Goal: Transaction & Acquisition: Purchase product/service

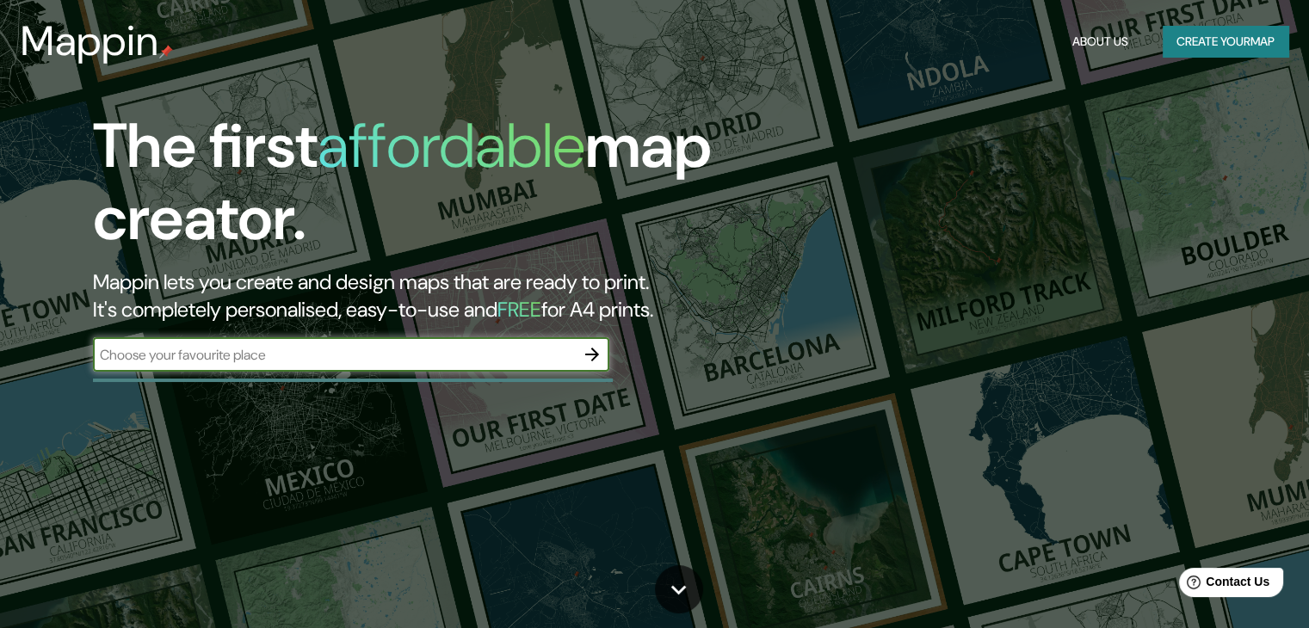
click at [596, 348] on icon "button" at bounding box center [592, 354] width 21 height 21
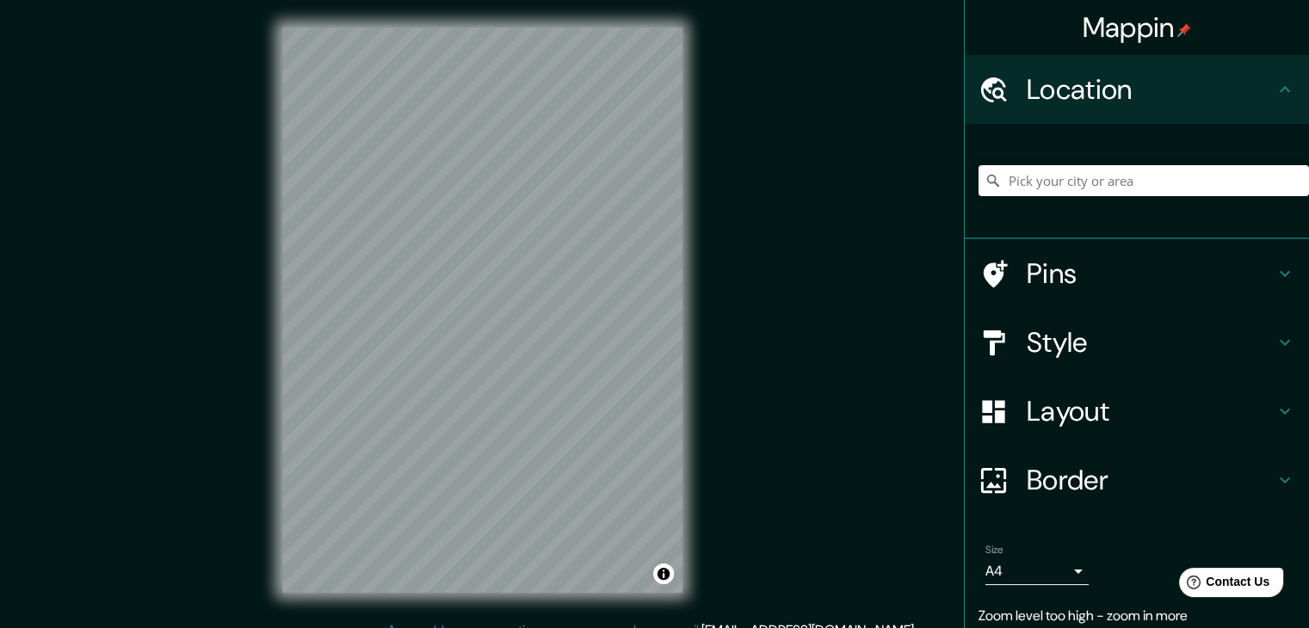
click at [784, 193] on div "Mappin Location Pins Style Layout Border Choose a border. Hint : you can make l…" at bounding box center [654, 324] width 1309 height 648
click at [1045, 181] on input "Pick your city or area" at bounding box center [1143, 180] width 330 height 31
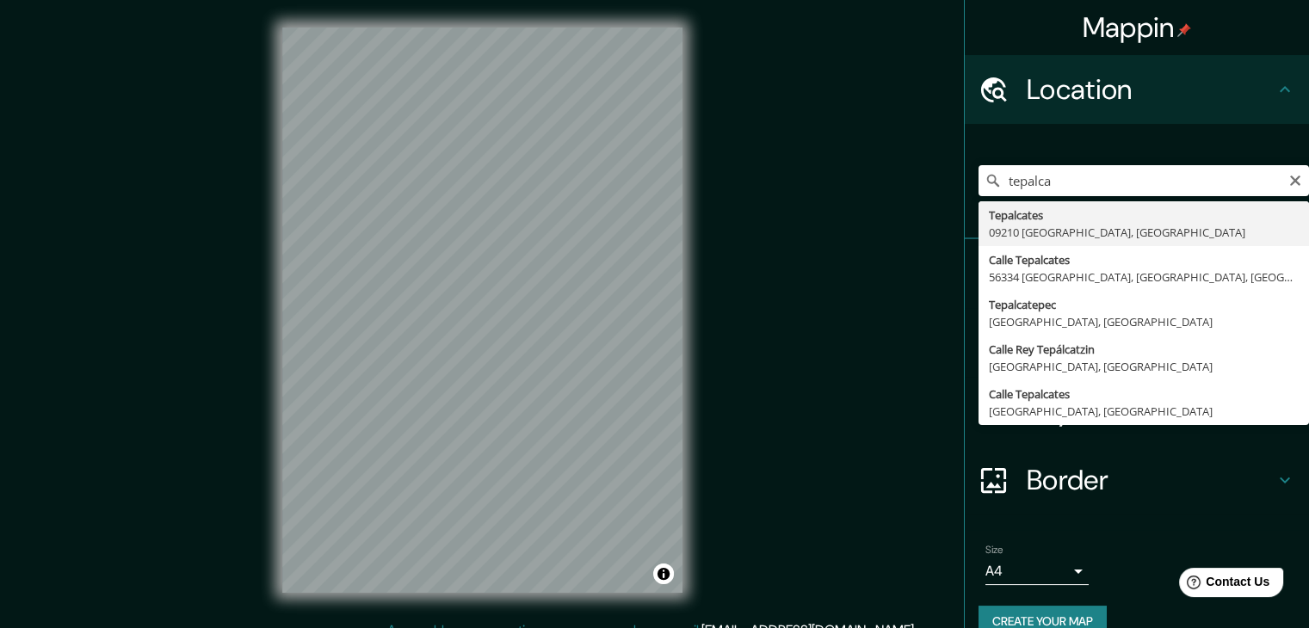
type input "Tepalcates, 09210 [GEOGRAPHIC_DATA], [GEOGRAPHIC_DATA]"
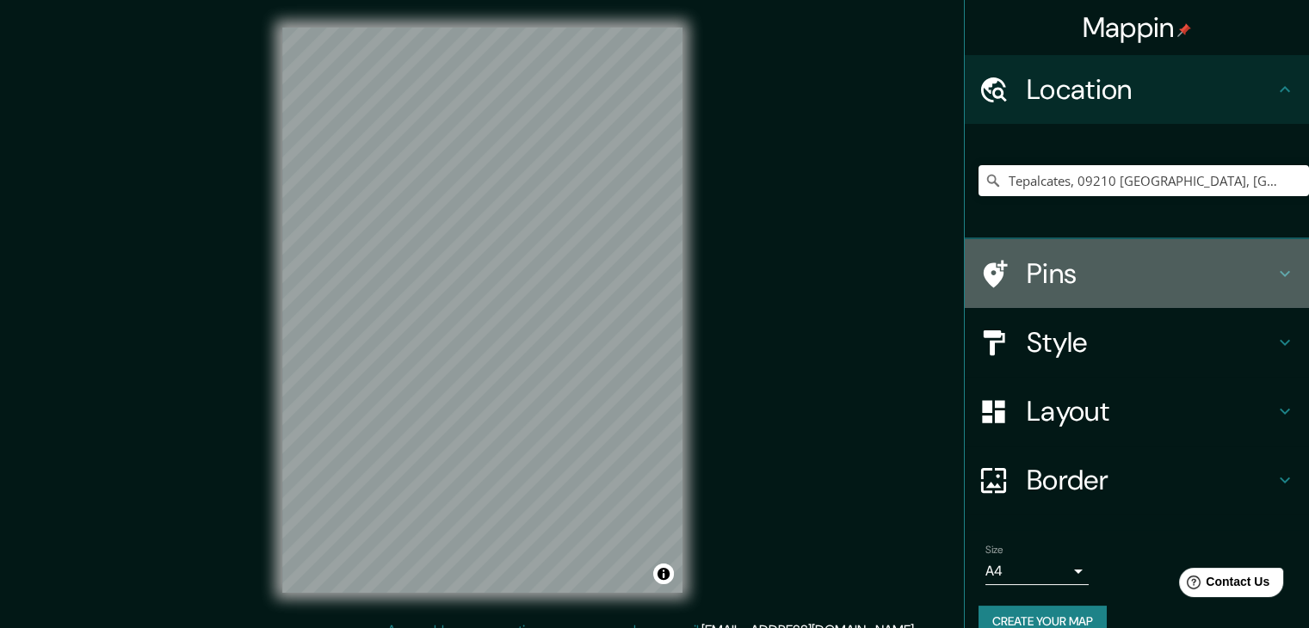
click at [1129, 267] on h4 "Pins" at bounding box center [1150, 273] width 248 height 34
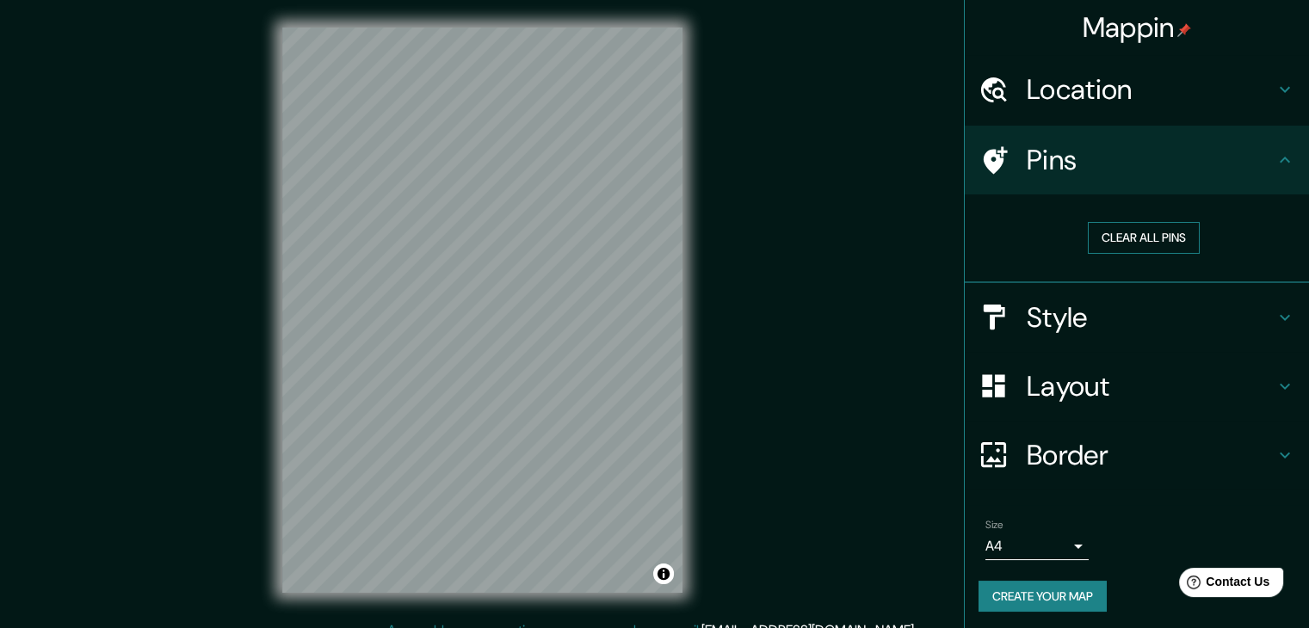
click at [1138, 249] on button "Clear all pins" at bounding box center [1144, 238] width 112 height 32
click at [1182, 315] on h4 "Style" at bounding box center [1150, 317] width 248 height 34
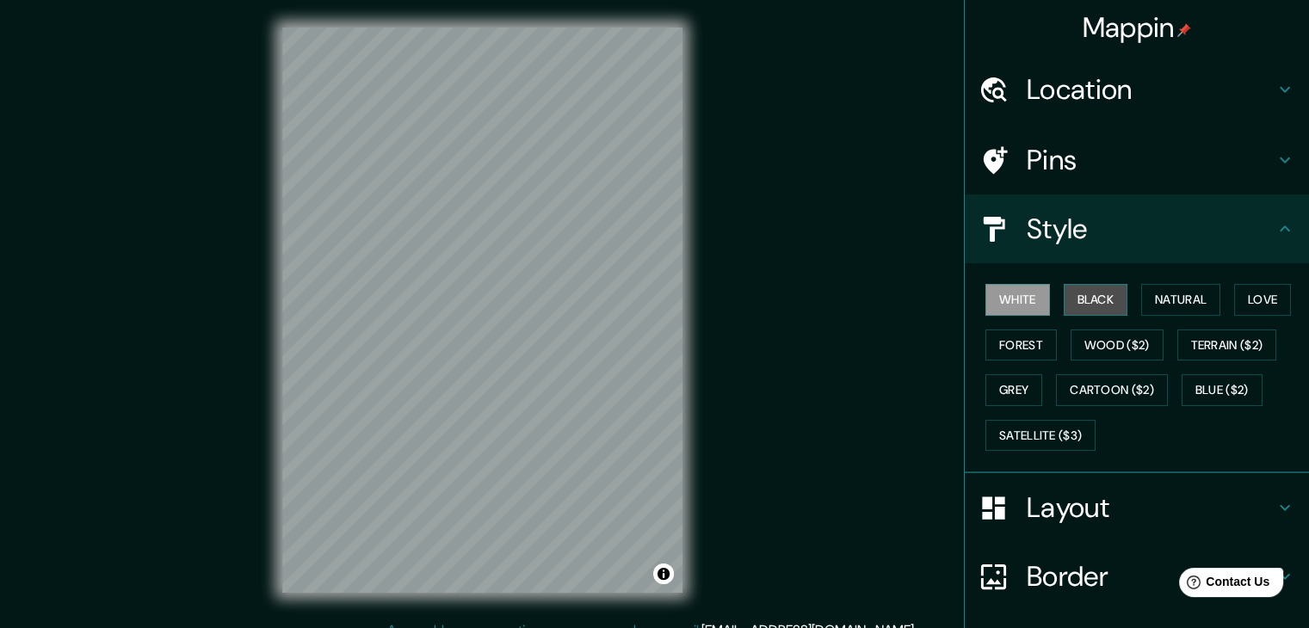
click at [1096, 304] on button "Black" at bounding box center [1095, 300] width 65 height 32
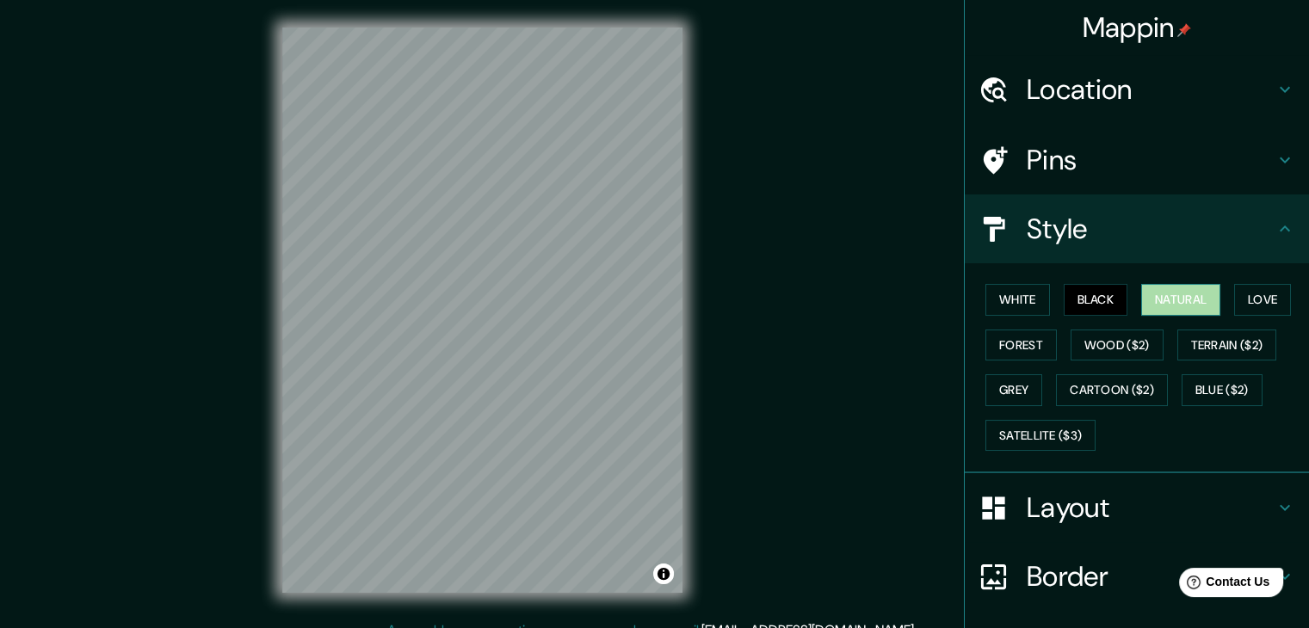
click at [1160, 293] on button "Natural" at bounding box center [1180, 300] width 79 height 32
click at [1244, 290] on button "Love" at bounding box center [1262, 300] width 57 height 32
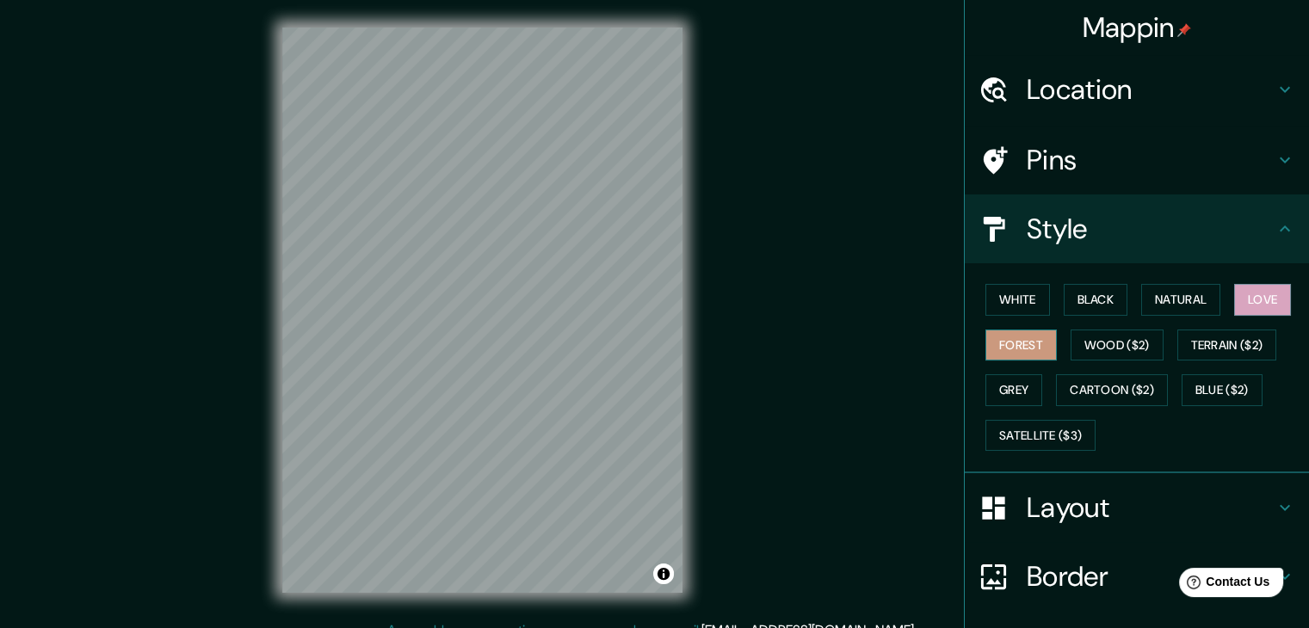
click at [1035, 341] on button "Forest" at bounding box center [1020, 346] width 71 height 32
click at [1005, 399] on button "Grey" at bounding box center [1013, 390] width 57 height 32
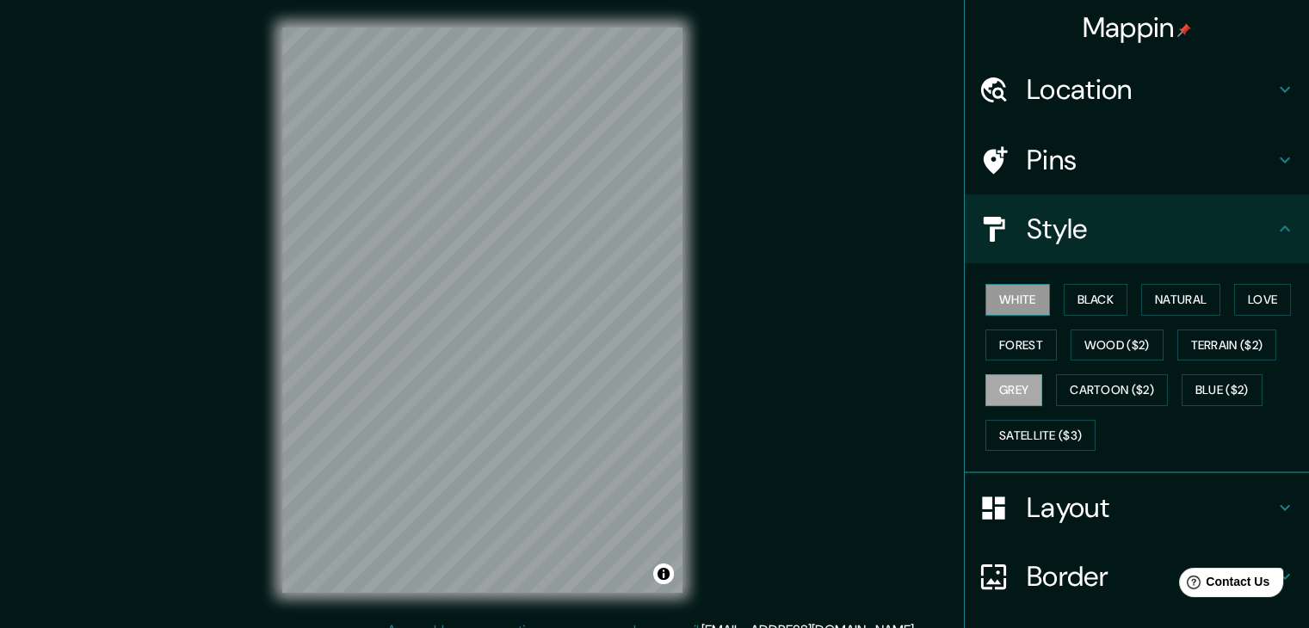
click at [1010, 306] on button "White" at bounding box center [1017, 300] width 65 height 32
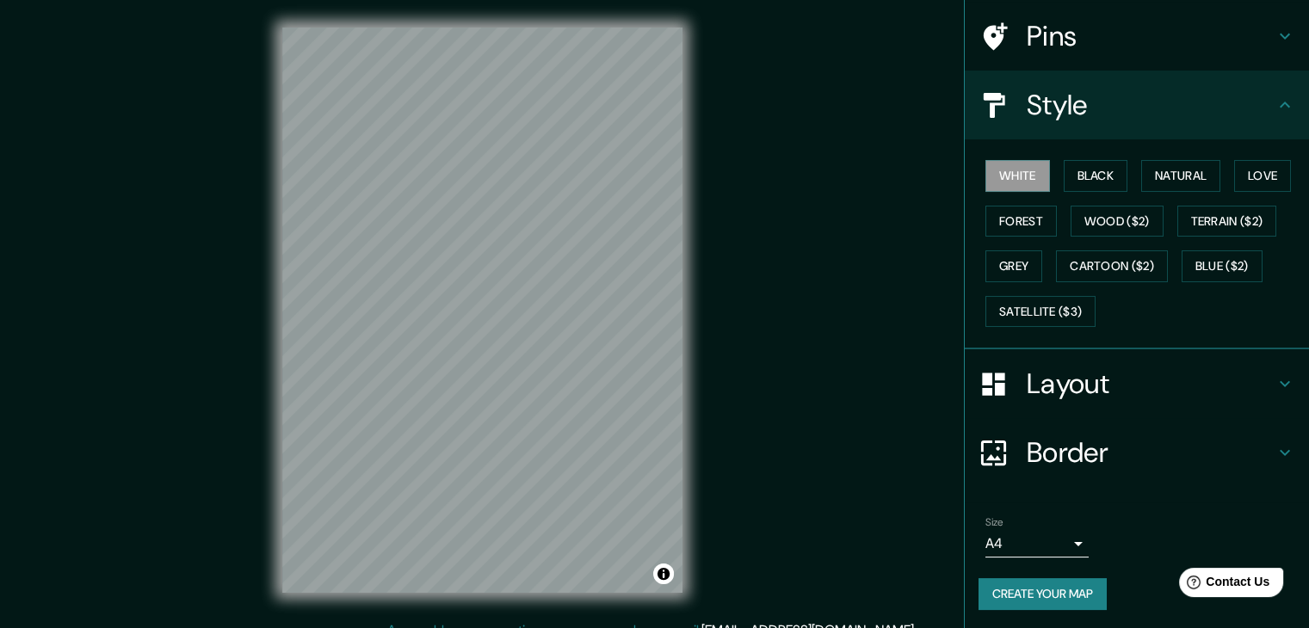
click at [1204, 373] on h4 "Layout" at bounding box center [1150, 384] width 248 height 34
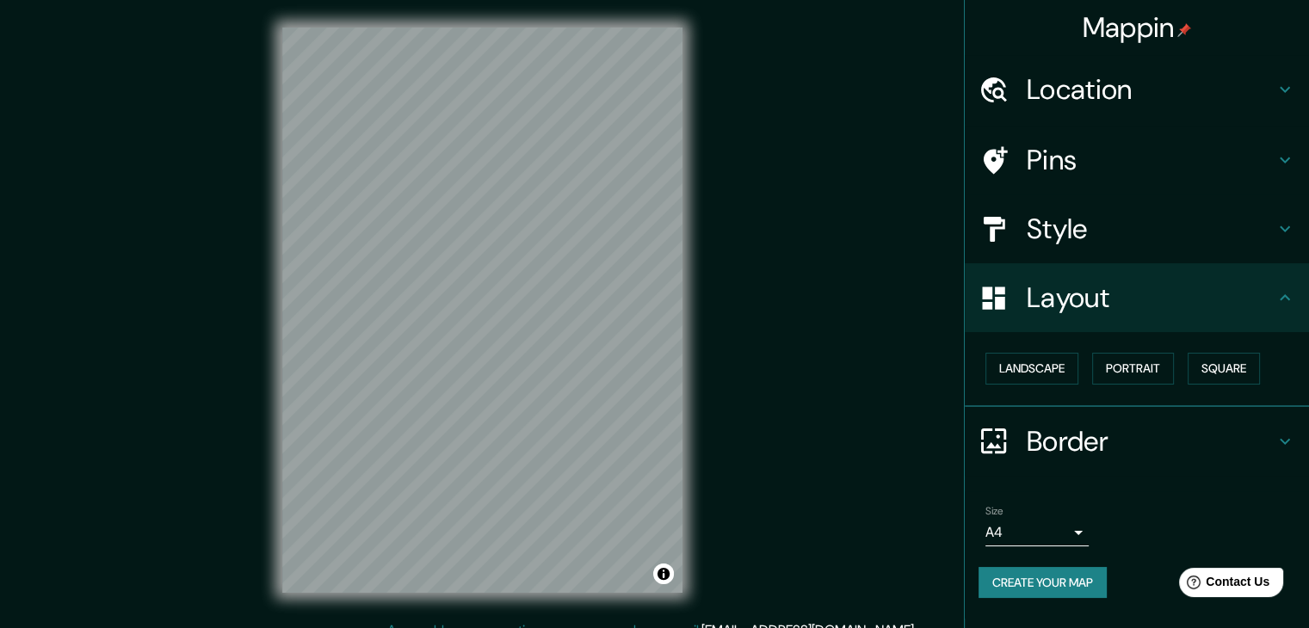
click at [1077, 531] on body "Mappin Location [GEOGRAPHIC_DATA], 09210 [GEOGRAPHIC_DATA], [GEOGRAPHIC_DATA] P…" at bounding box center [654, 314] width 1309 height 628
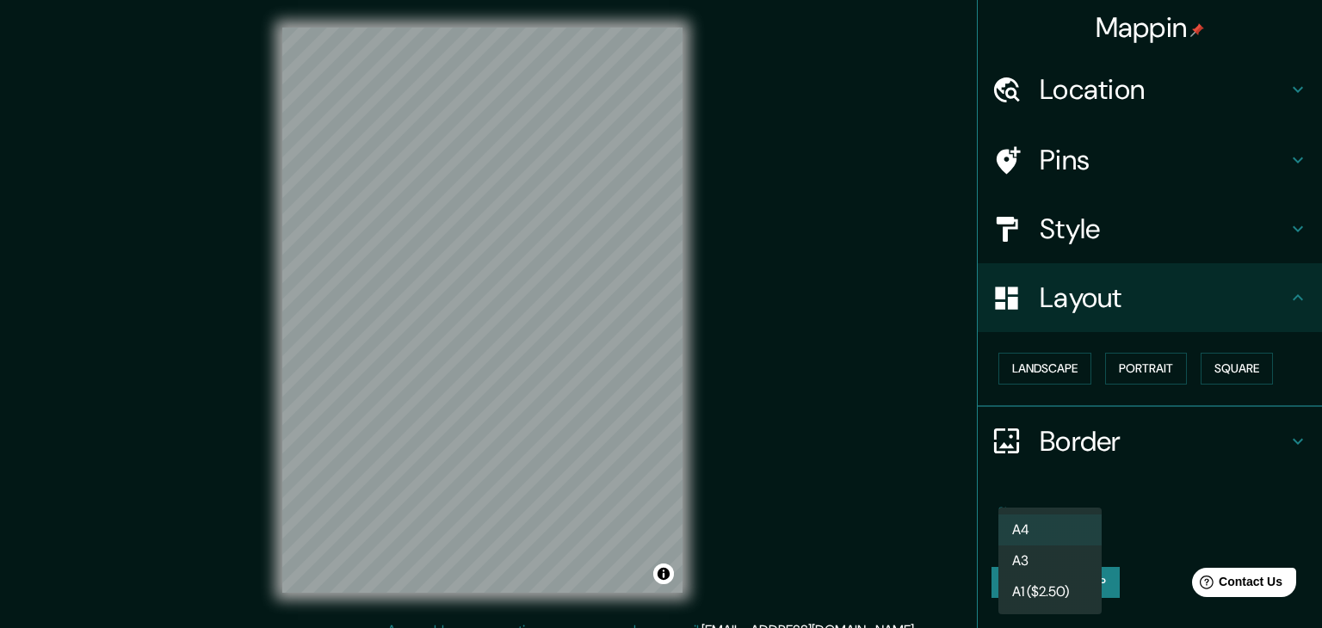
click at [1056, 558] on li "A3" at bounding box center [1049, 560] width 103 height 31
click at [1057, 529] on body "Mappin Location [GEOGRAPHIC_DATA], 09210 [GEOGRAPHIC_DATA], [GEOGRAPHIC_DATA] P…" at bounding box center [661, 314] width 1322 height 628
click at [1056, 523] on li "A4" at bounding box center [1049, 530] width 103 height 31
type input "single"
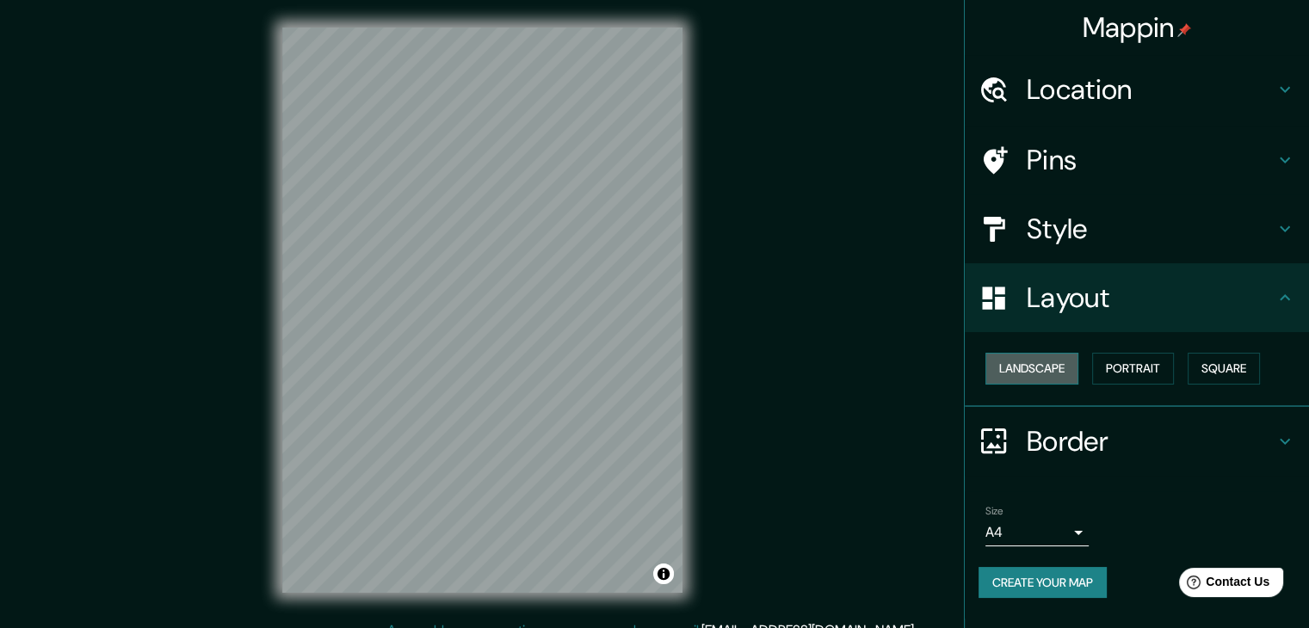
click at [1057, 376] on button "Landscape" at bounding box center [1031, 369] width 93 height 32
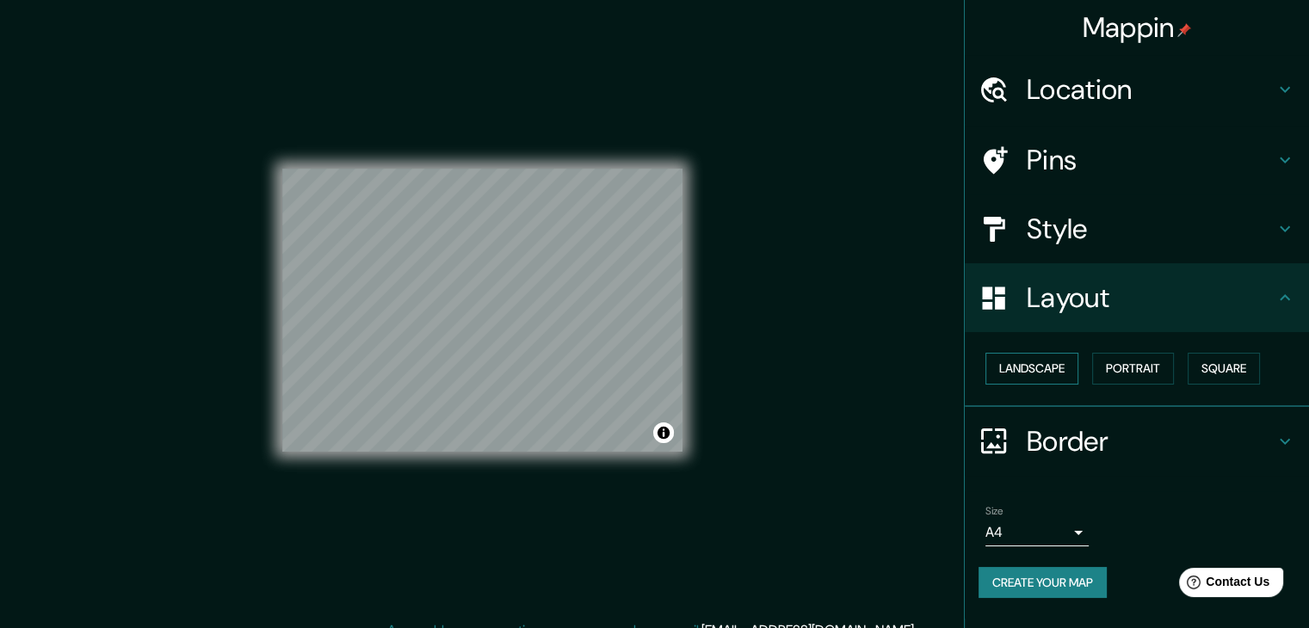
click at [1057, 376] on button "Landscape" at bounding box center [1031, 369] width 93 height 32
click at [1155, 355] on button "Portrait" at bounding box center [1133, 369] width 82 height 32
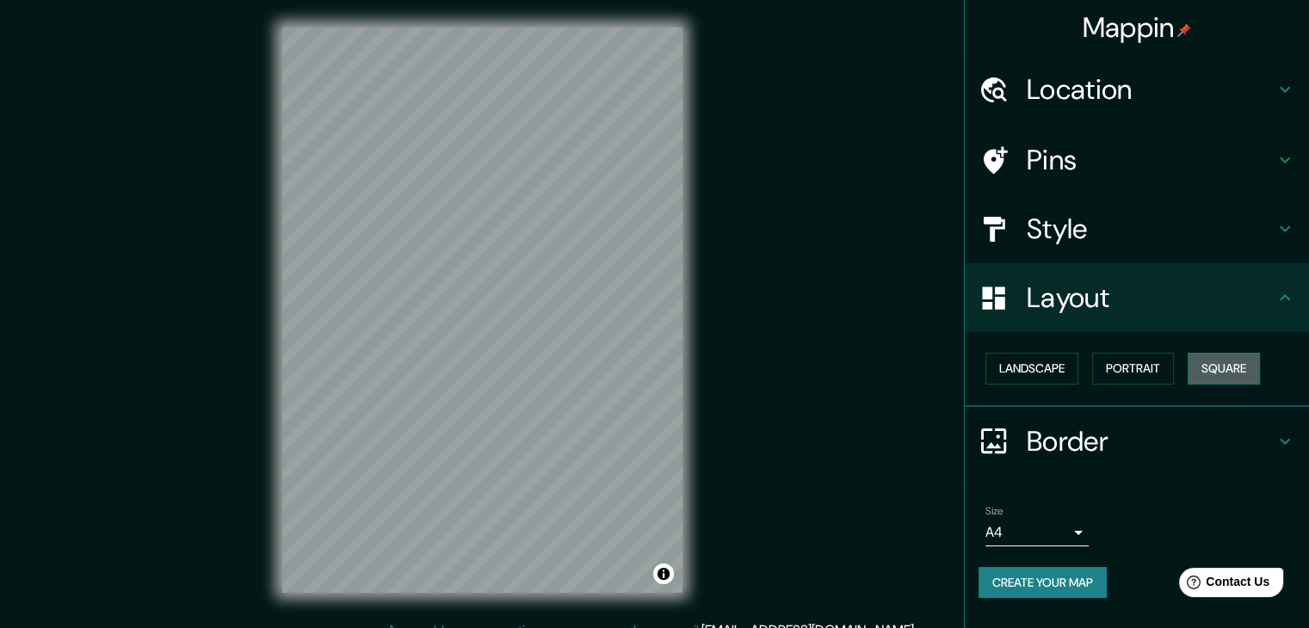
click at [1222, 358] on button "Square" at bounding box center [1223, 369] width 72 height 32
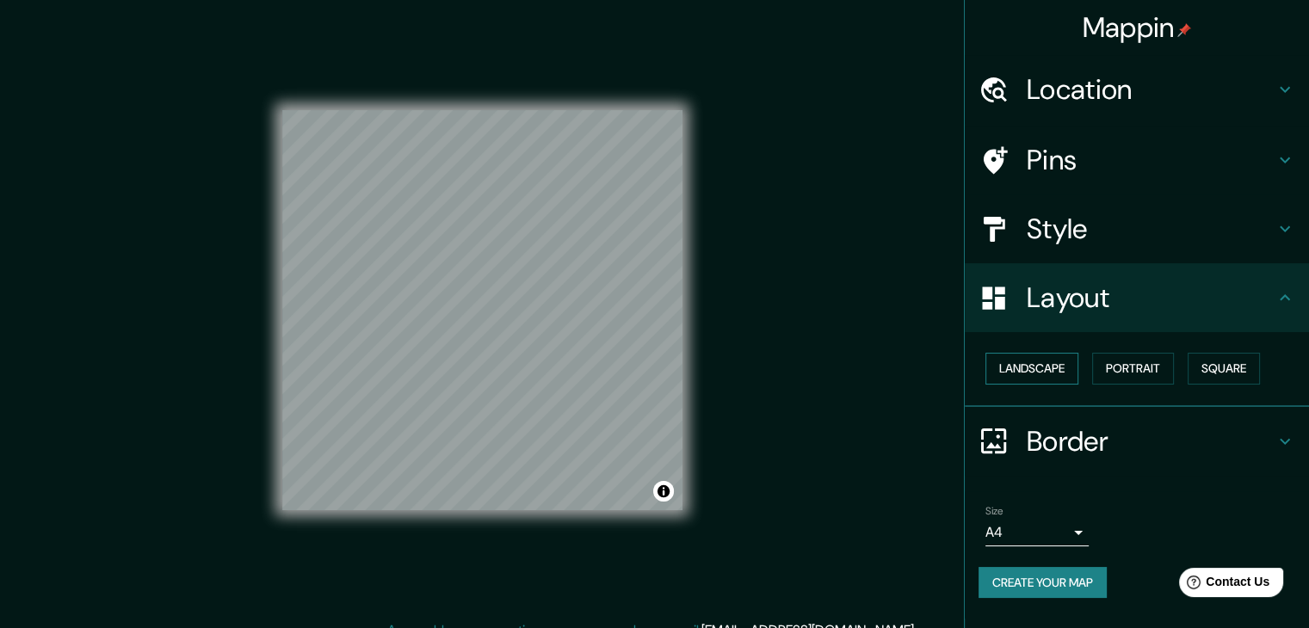
click at [1053, 371] on button "Landscape" at bounding box center [1031, 369] width 93 height 32
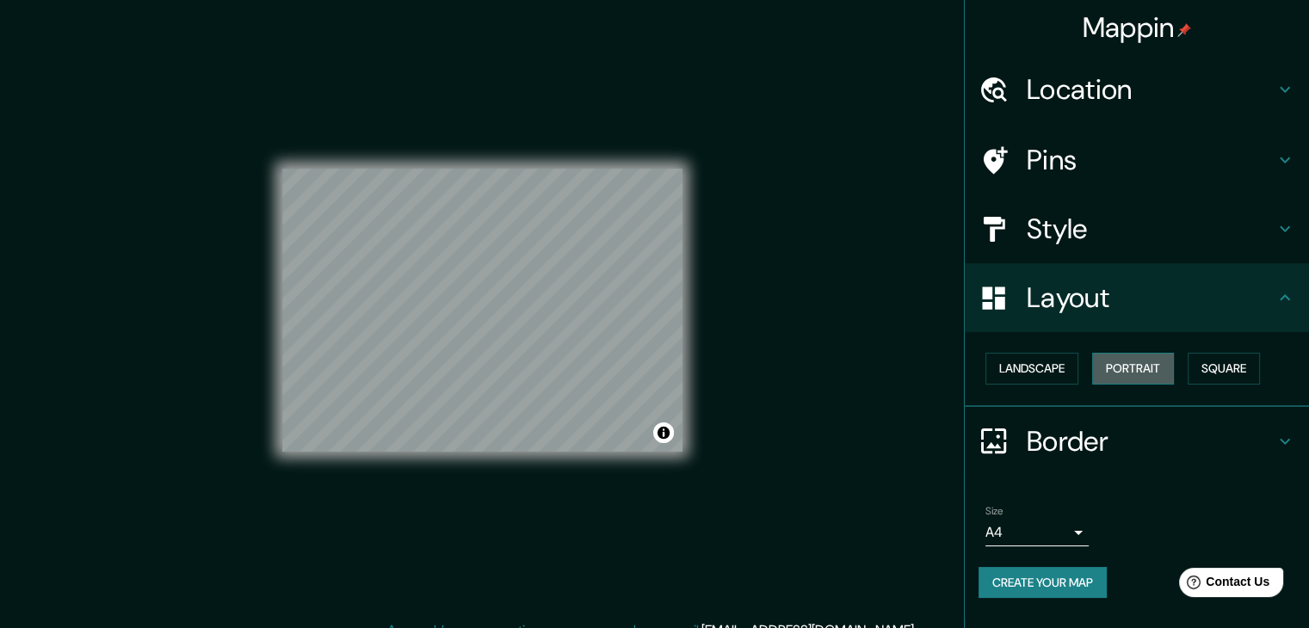
click at [1132, 364] on button "Portrait" at bounding box center [1133, 369] width 82 height 32
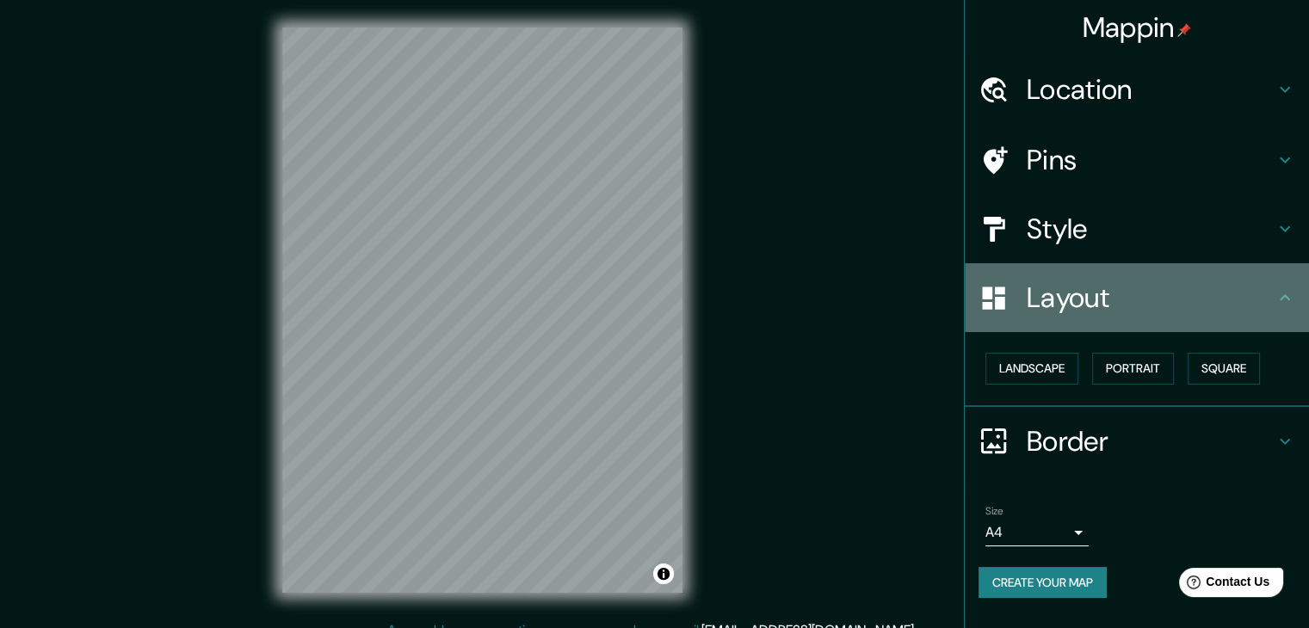
click at [1201, 299] on h4 "Layout" at bounding box center [1150, 297] width 248 height 34
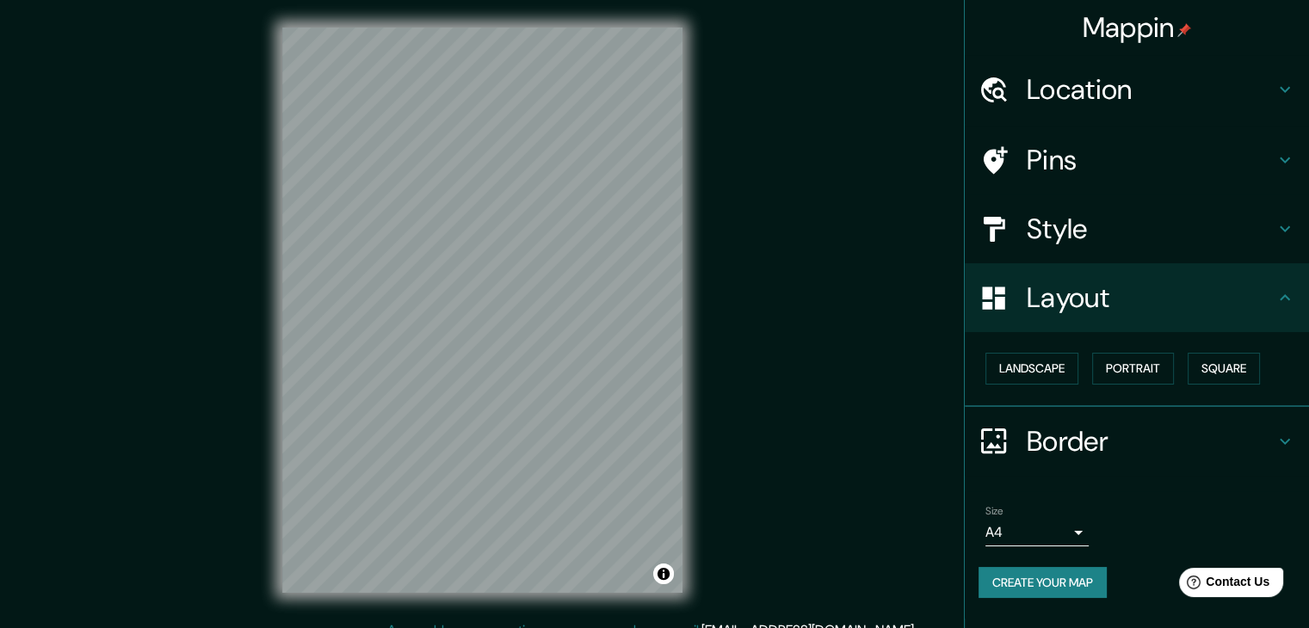
click at [1291, 232] on icon at bounding box center [1284, 229] width 21 height 21
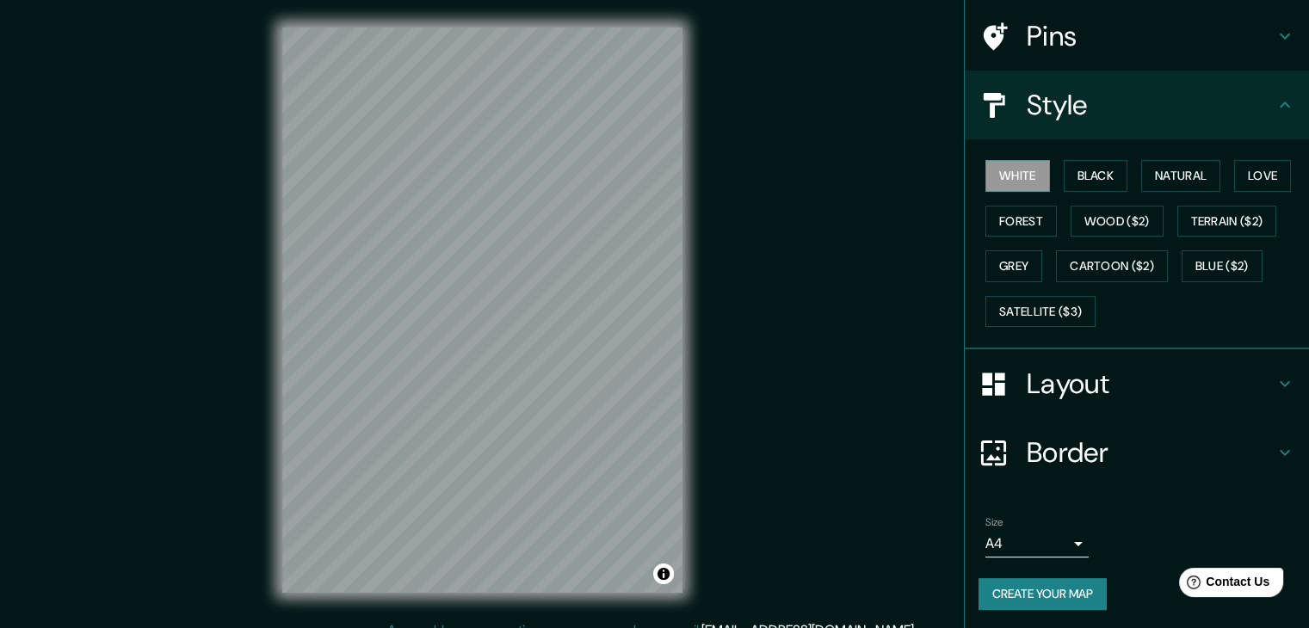
scroll to position [20, 0]
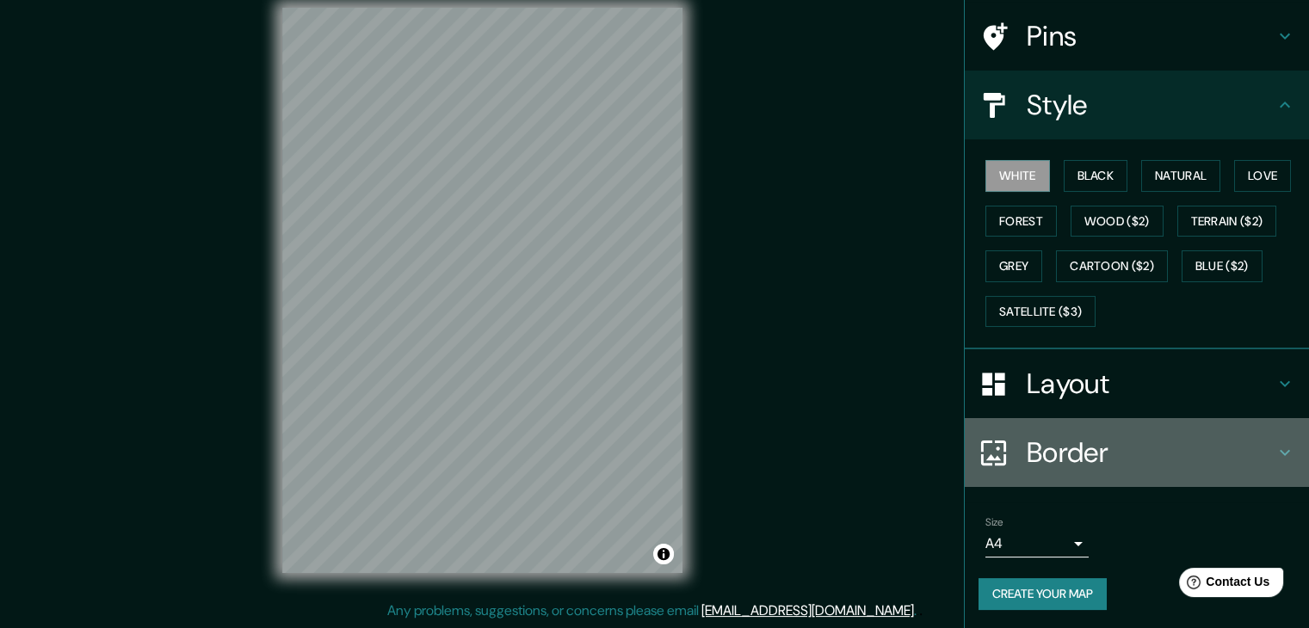
click at [1219, 441] on h4 "Border" at bounding box center [1150, 452] width 248 height 34
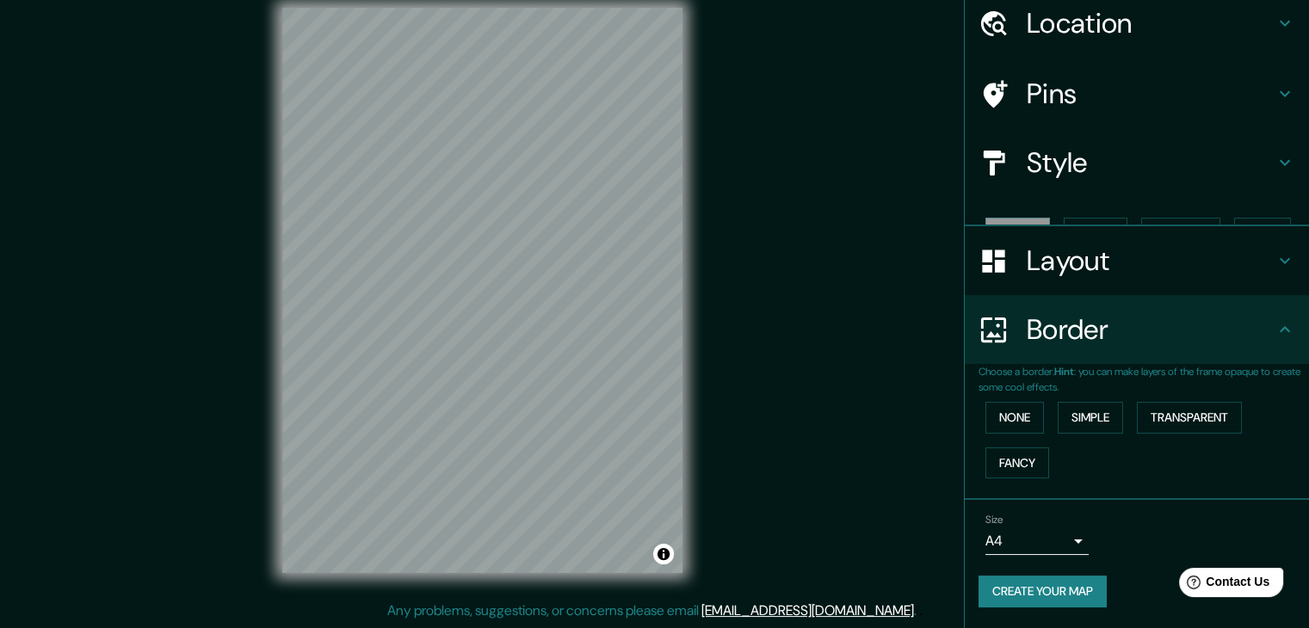
scroll to position [36, 0]
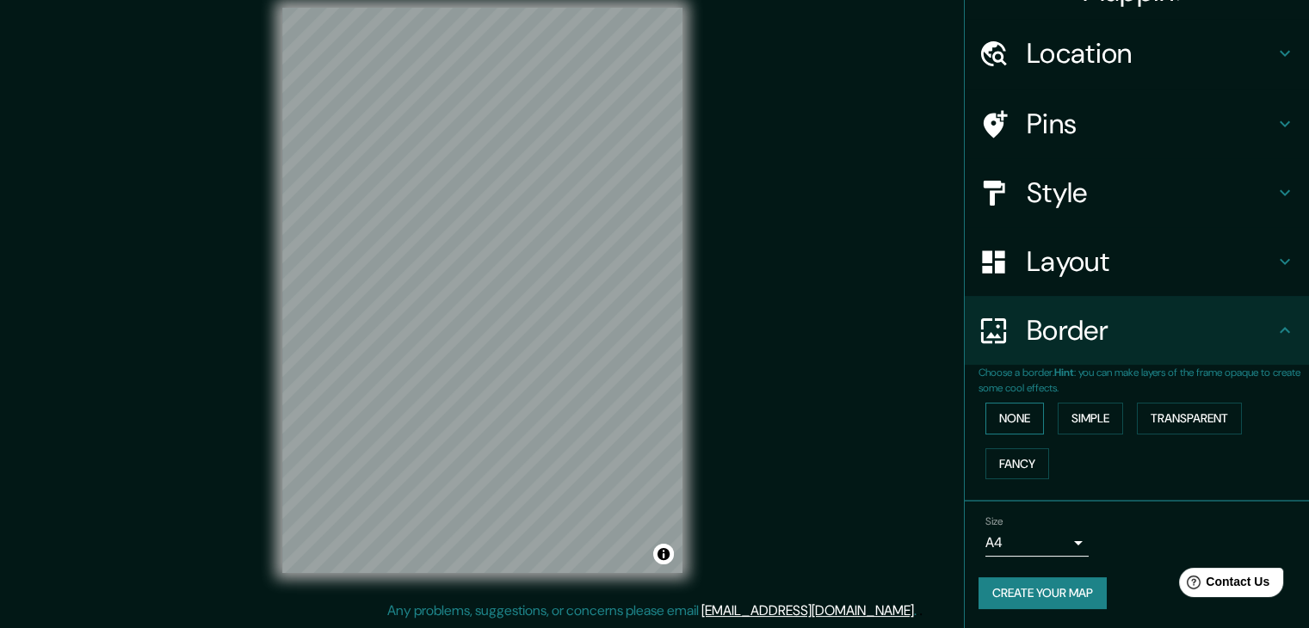
click at [1019, 417] on button "None" at bounding box center [1014, 419] width 59 height 32
click at [1087, 411] on button "Simple" at bounding box center [1089, 419] width 65 height 32
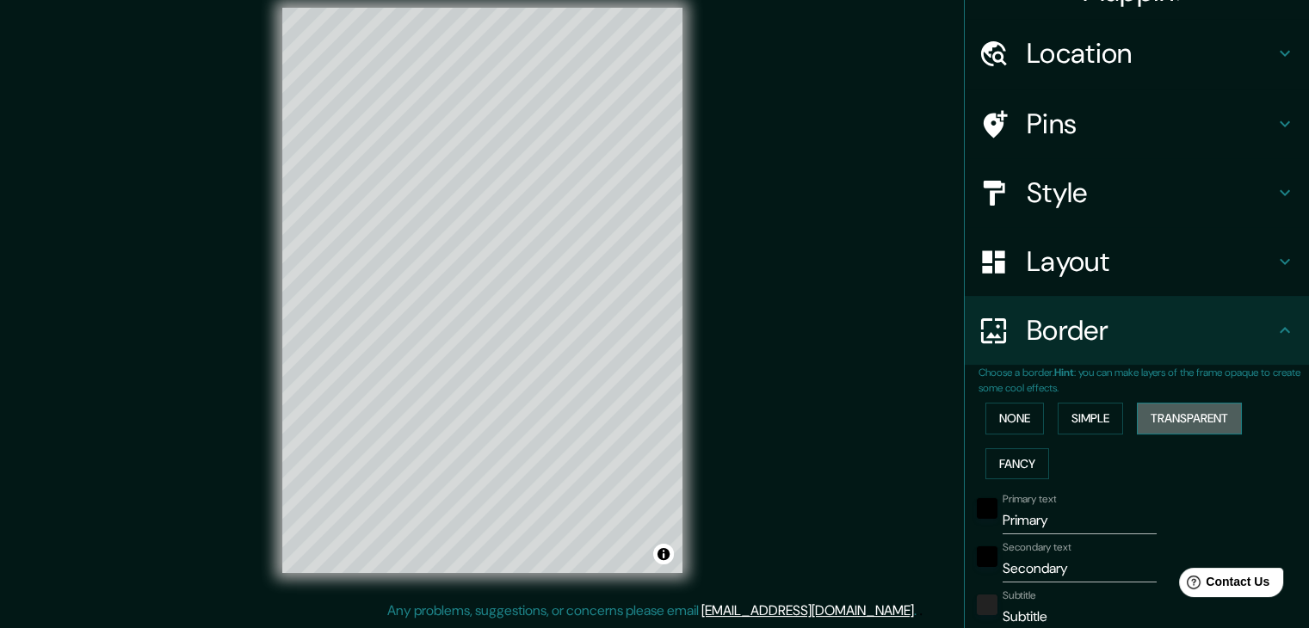
click at [1163, 407] on button "Transparent" at bounding box center [1189, 419] width 105 height 32
click at [1014, 467] on button "Fancy" at bounding box center [1017, 464] width 64 height 32
click at [1012, 426] on button "None" at bounding box center [1014, 419] width 59 height 32
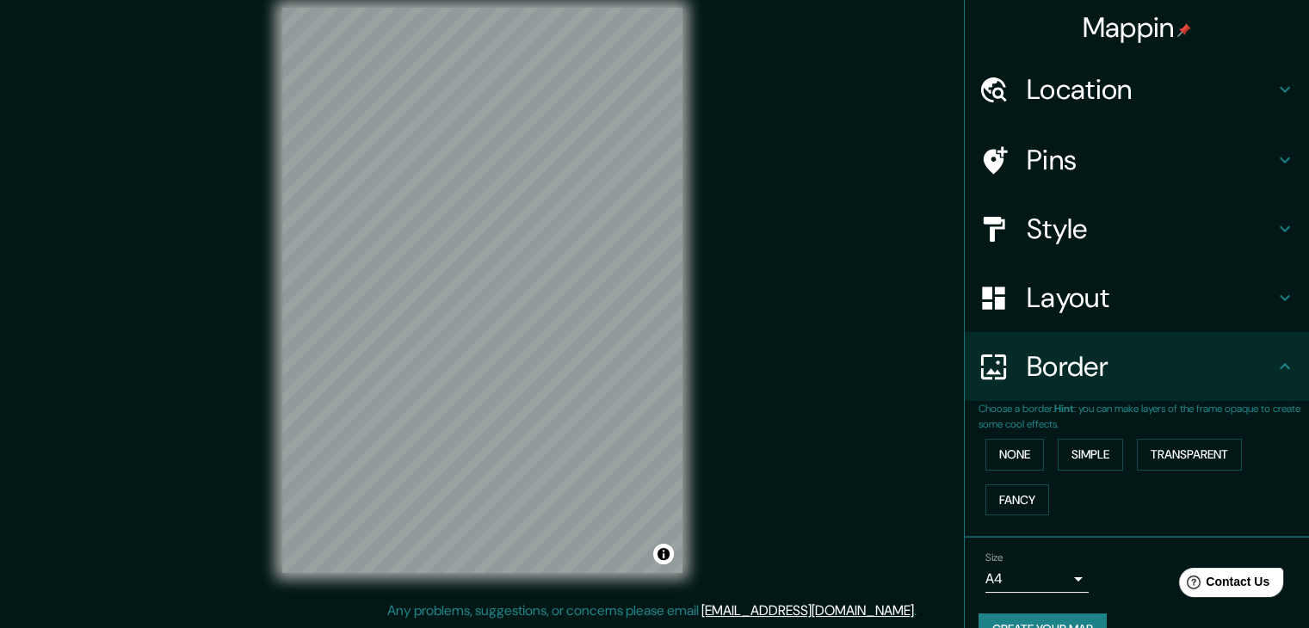
scroll to position [0, 0]
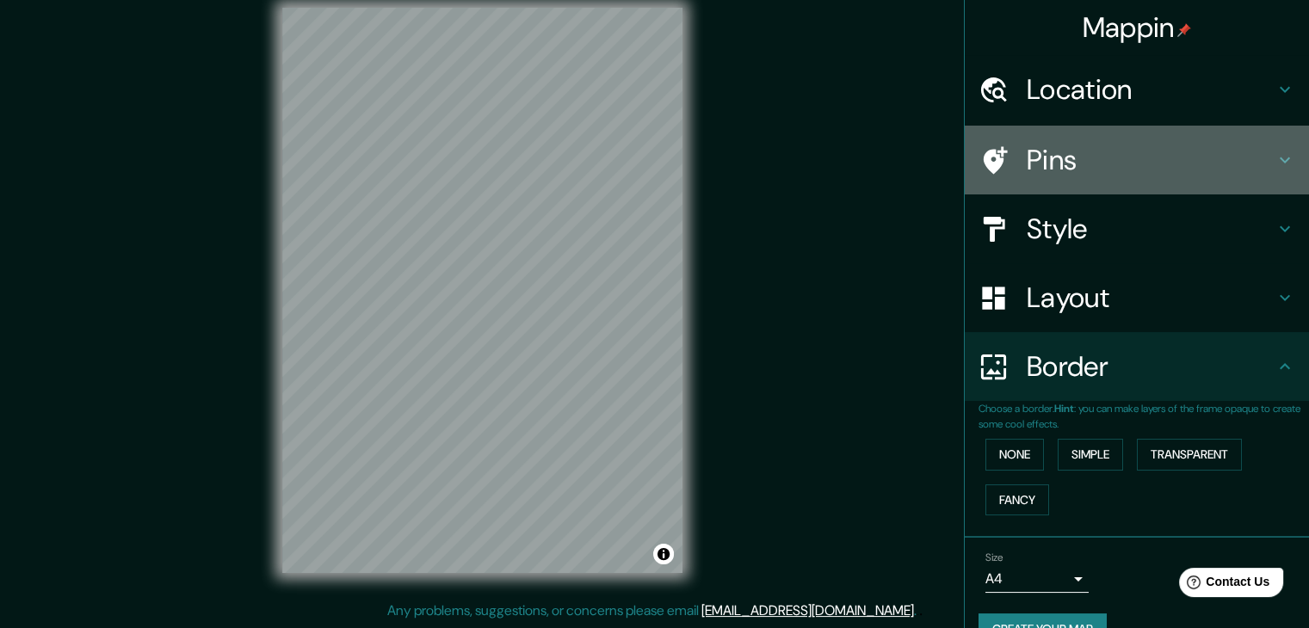
click at [1117, 161] on h4 "Pins" at bounding box center [1150, 160] width 248 height 34
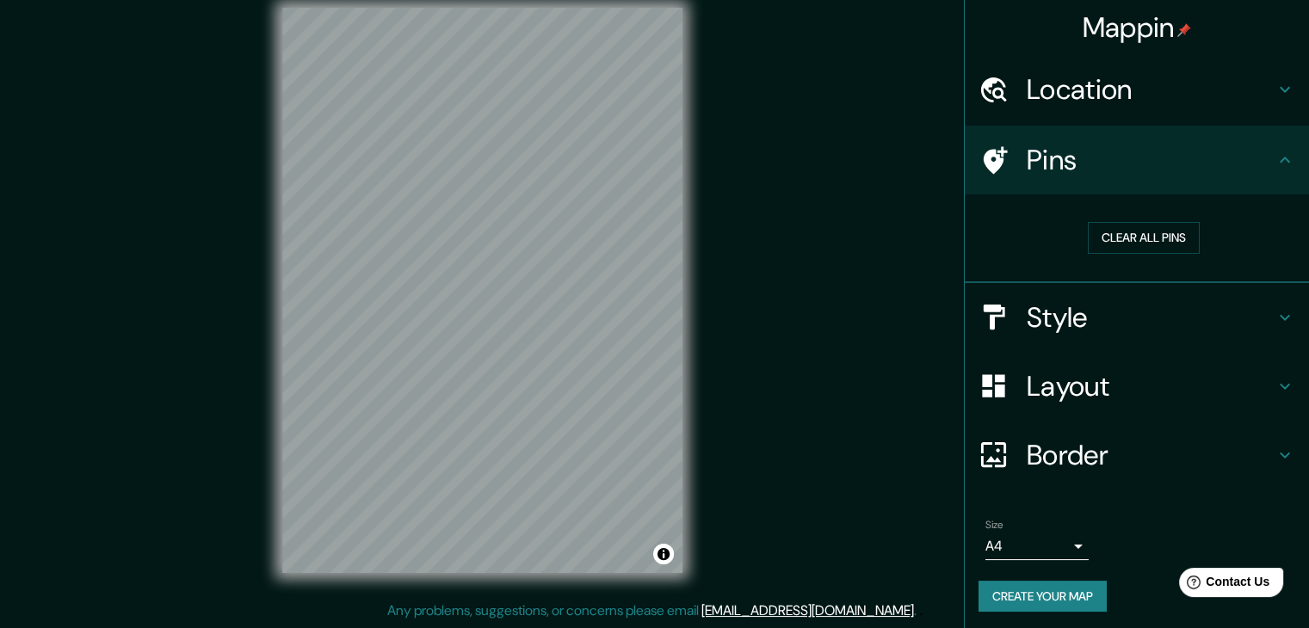
click at [1082, 302] on h4 "Style" at bounding box center [1150, 317] width 248 height 34
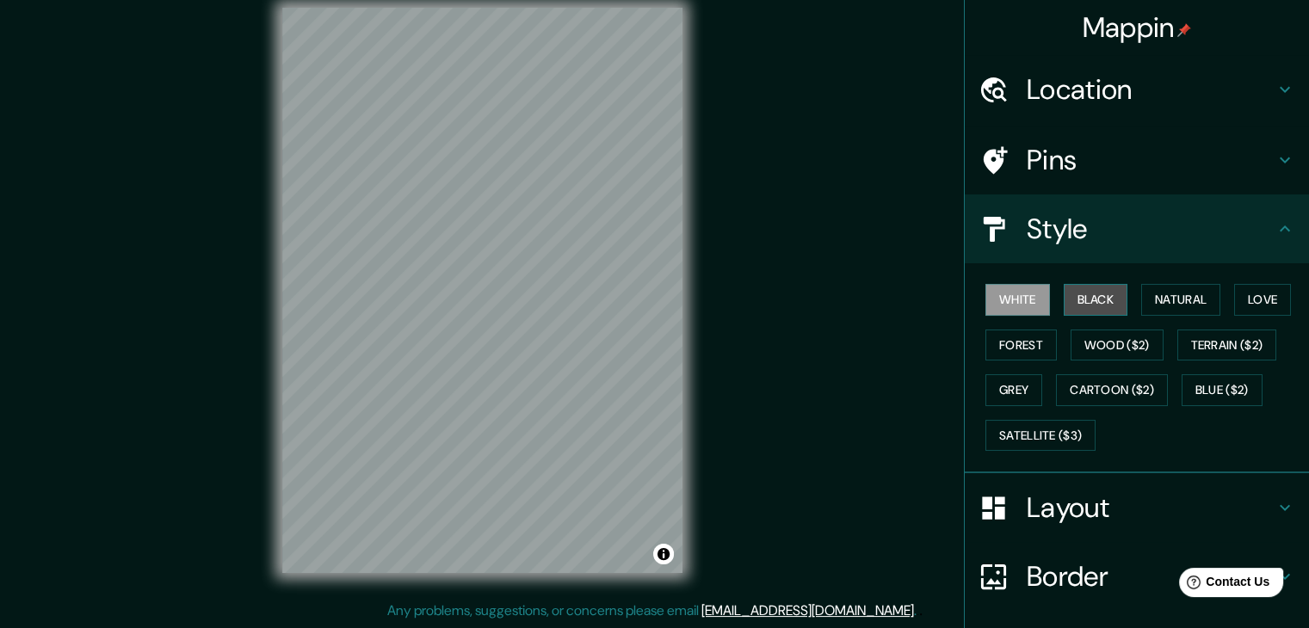
click at [1076, 303] on button "Black" at bounding box center [1095, 300] width 65 height 32
